Goal: Find specific page/section: Find specific page/section

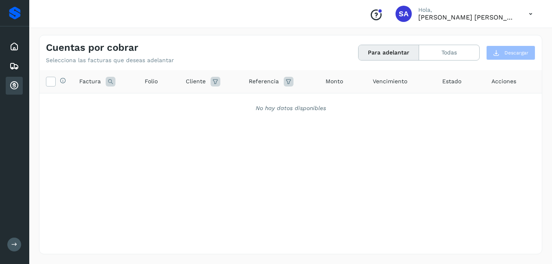
click at [12, 84] on icon at bounding box center [14, 86] width 10 height 10
click at [13, 45] on icon at bounding box center [14, 47] width 10 height 10
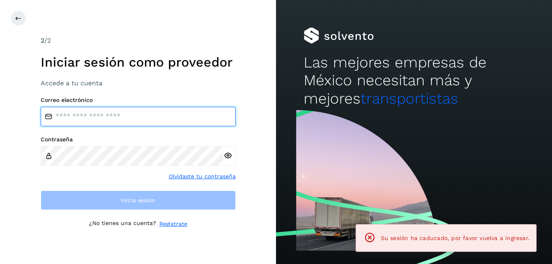
type input "**********"
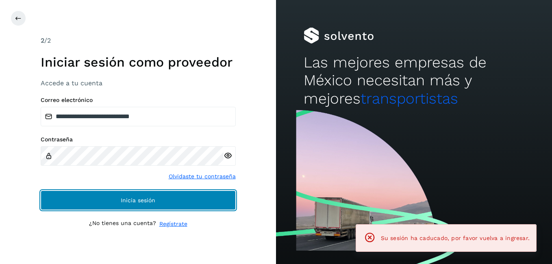
click at [108, 194] on button "Inicia sesión" at bounding box center [138, 199] width 195 height 19
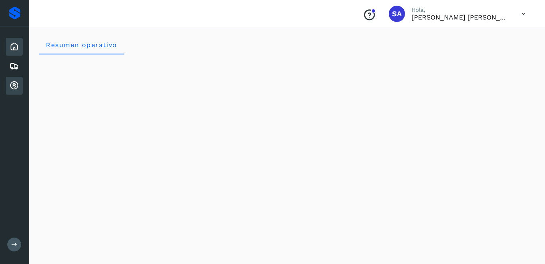
click at [15, 86] on icon at bounding box center [14, 86] width 10 height 10
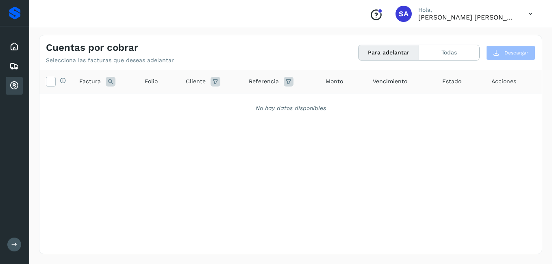
click at [17, 85] on icon at bounding box center [14, 86] width 10 height 10
click at [11, 44] on icon at bounding box center [14, 47] width 10 height 10
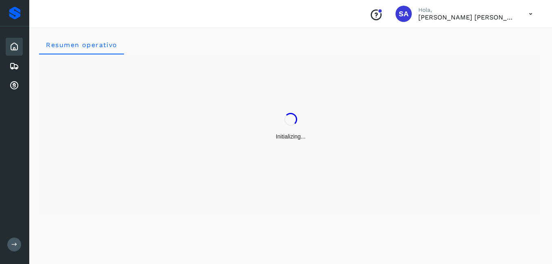
drag, startPoint x: 13, startPoint y: 85, endPoint x: 32, endPoint y: 69, distance: 25.6
click at [13, 85] on icon at bounding box center [14, 86] width 10 height 10
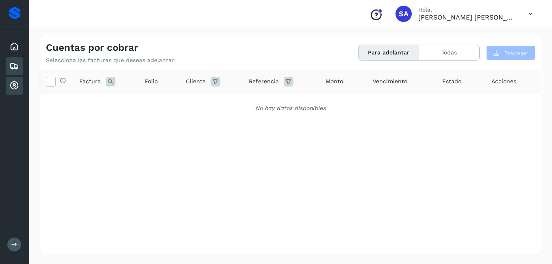
click at [11, 64] on icon at bounding box center [14, 66] width 10 height 10
click at [15, 89] on icon at bounding box center [14, 86] width 10 height 10
click at [14, 68] on icon at bounding box center [14, 66] width 10 height 10
click at [17, 45] on icon at bounding box center [14, 47] width 10 height 10
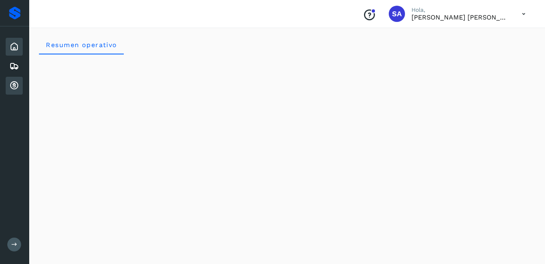
click at [13, 84] on icon at bounding box center [14, 86] width 10 height 10
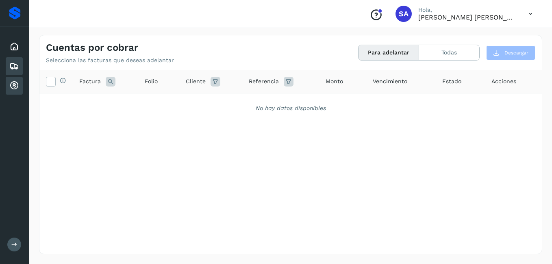
click at [15, 67] on icon at bounding box center [14, 66] width 10 height 10
click at [16, 84] on icon at bounding box center [14, 86] width 10 height 10
